Goal: Communication & Community: Ask a question

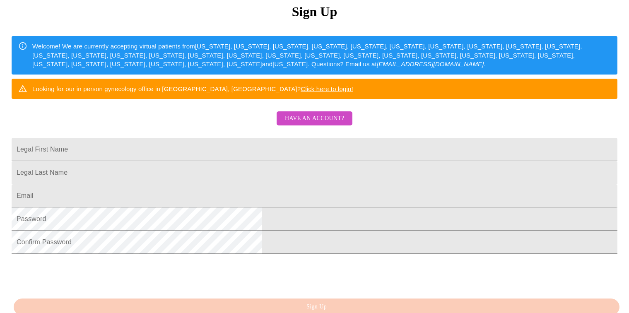
scroll to position [109, 0]
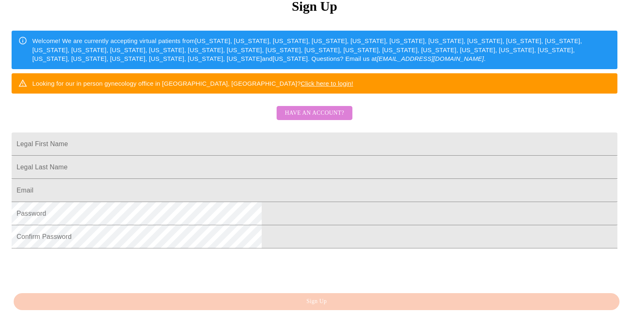
click at [322, 118] on span "Have an account?" at bounding box center [314, 113] width 59 height 10
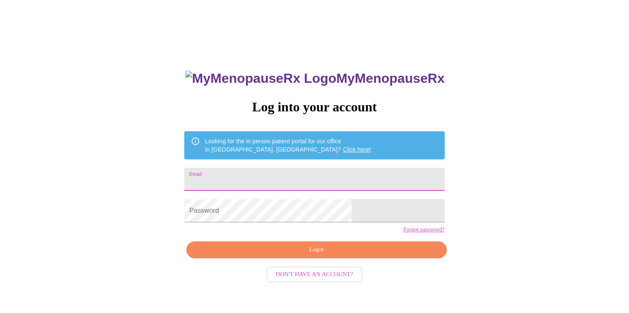
click at [311, 178] on input "Email" at bounding box center [314, 179] width 260 height 23
type input "[EMAIL_ADDRESS][DOMAIN_NAME]"
click at [314, 255] on span "Login" at bounding box center [316, 250] width 241 height 10
click at [310, 255] on span "Login" at bounding box center [316, 250] width 241 height 10
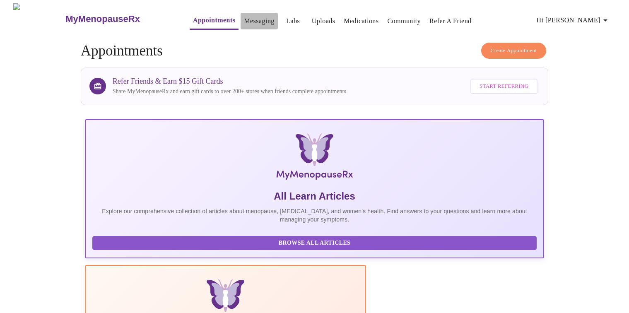
click at [244, 18] on link "Messaging" at bounding box center [259, 21] width 30 height 12
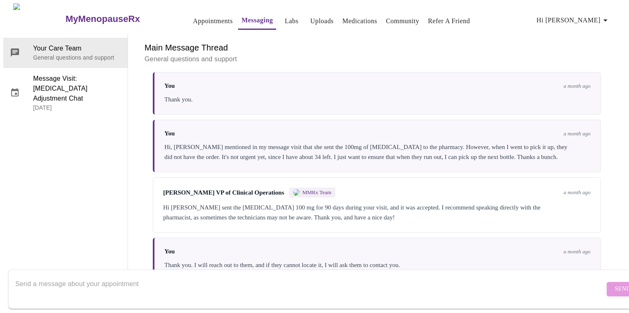
scroll to position [3083, 0]
click at [225, 279] on textarea "Send a message about your appointment" at bounding box center [309, 289] width 589 height 27
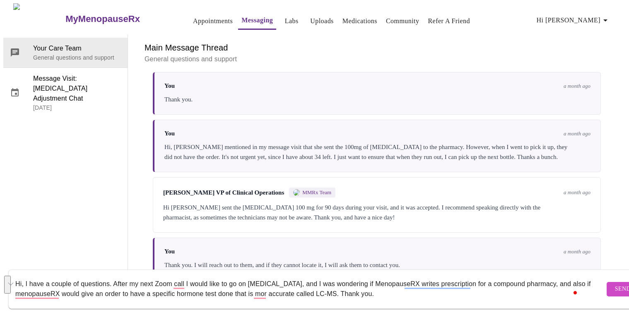
drag, startPoint x: 383, startPoint y: 285, endPoint x: 9, endPoint y: 270, distance: 374.7
click at [9, 270] on form "Hi, I have a couple of questions. After my next Zoom call I would like to go on…" at bounding box center [326, 289] width 637 height 39
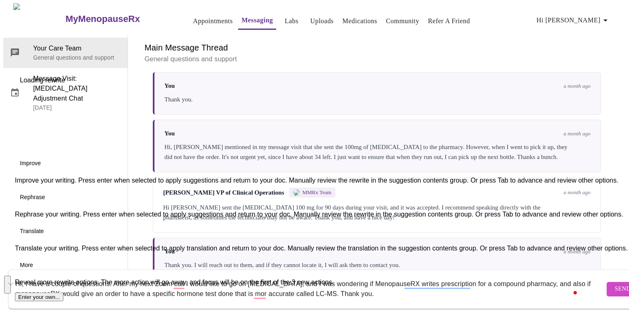
click at [9, 278] on button "See rewrite suggestions" at bounding box center [7, 285] width 7 height 18
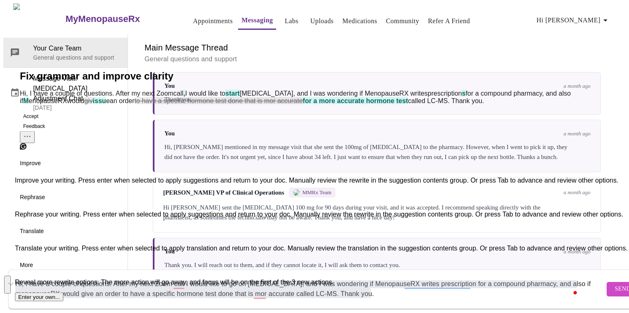
click at [45, 202] on span "Rephrase" at bounding box center [32, 197] width 25 height 9
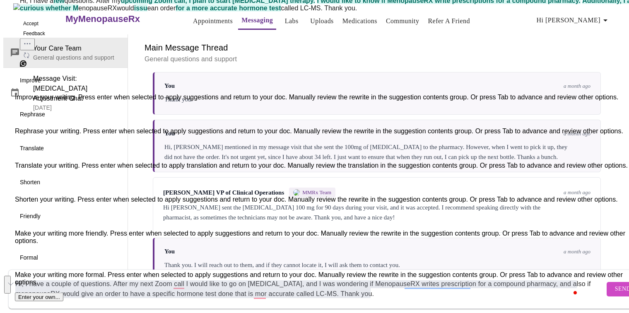
click at [42, 29] on button "Accept" at bounding box center [31, 24] width 22 height 10
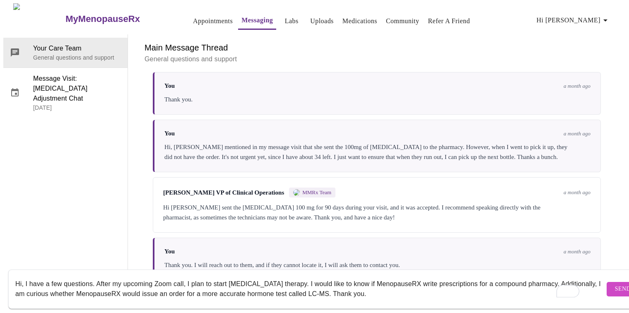
click at [426, 285] on textarea "Hi, I have a few questions. After my upcoming Zoom call, I plan to start [MEDIC…" at bounding box center [309, 289] width 589 height 27
click at [292, 277] on textarea "Hi, I have a few questions. After my upcoming Zoom call, I plan to start [MEDIC…" at bounding box center [309, 289] width 589 height 27
click at [420, 289] on textarea "Hi, I have a few questions. After my upcoming Zoom call, I plan to start [MEDIC…" at bounding box center [309, 289] width 589 height 27
type textarea "Hi, I have a few questions. After my upcoming Zoom call, I plan to start [MEDIC…"
click at [615, 284] on span "Send" at bounding box center [623, 289] width 16 height 10
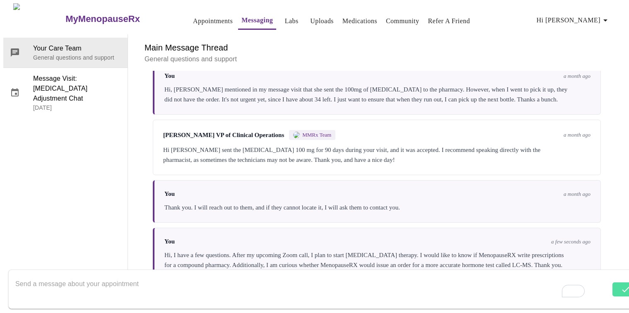
scroll to position [3071, 0]
